Goal: Find specific page/section: Find specific page/section

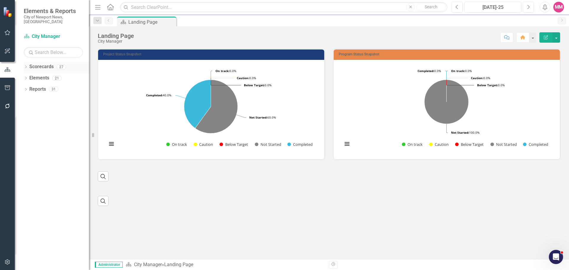
click at [25, 66] on icon "Dropdown" at bounding box center [26, 67] width 4 height 3
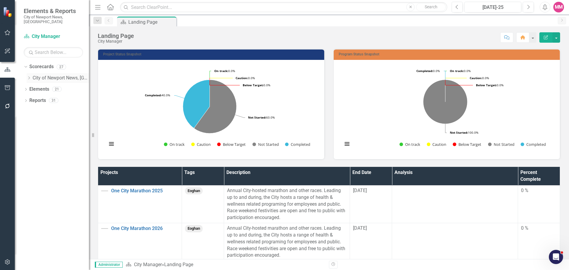
click at [28, 76] on icon "Dropdown" at bounding box center [29, 78] width 4 height 4
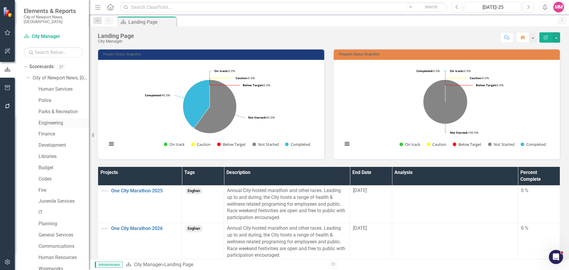
click at [53, 120] on link "Engineering" at bounding box center [64, 123] width 50 height 7
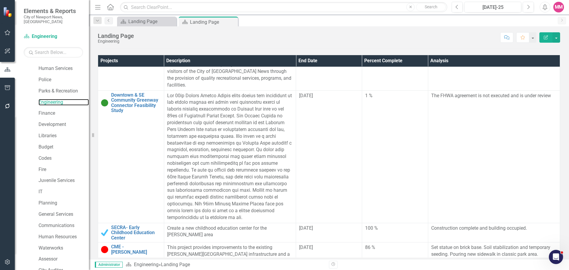
scroll to position [30, 0]
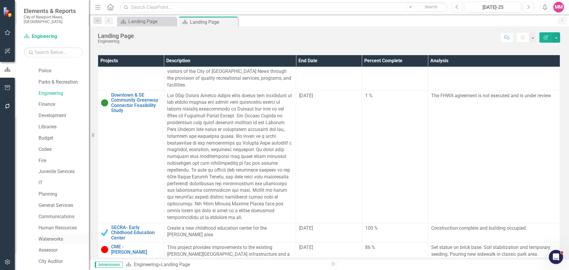
click at [47, 236] on link "Waterworks" at bounding box center [64, 239] width 50 height 7
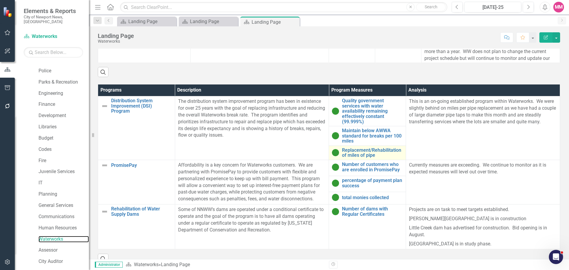
scroll to position [356, 0]
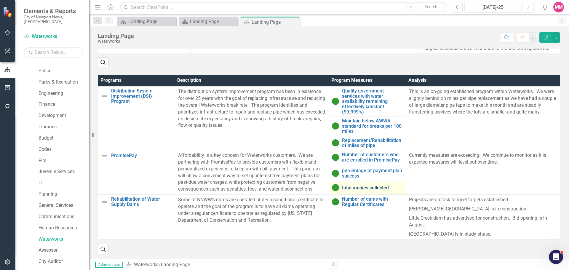
click at [382, 188] on link "total monies collected" at bounding box center [372, 187] width 61 height 5
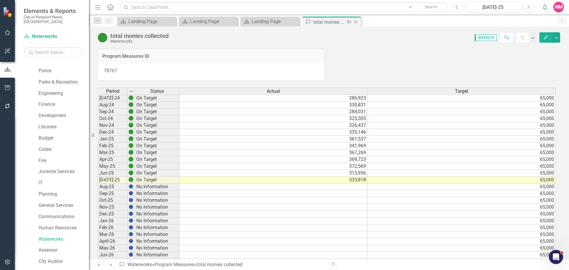
click at [354, 21] on icon "Close" at bounding box center [356, 22] width 6 height 5
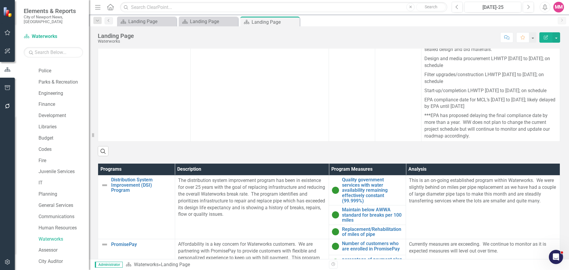
scroll to position [358, 0]
